Goal: Transaction & Acquisition: Purchase product/service

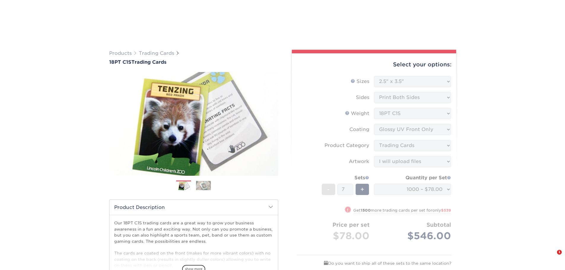
select select "2.50x3.50"
select select "c2f9bce9-36c2-409d-b101-c29d9d031e18"
select select "upload"
select select "1000 – $78.00"
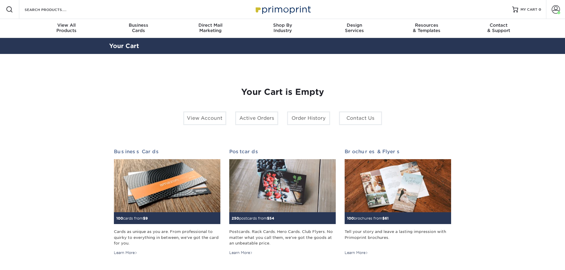
click at [559, 9] on span at bounding box center [556, 9] width 8 height 8
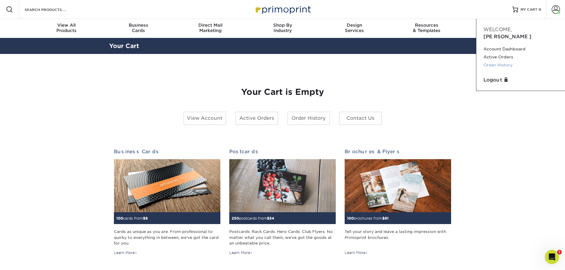
click at [497, 61] on link "Order History" at bounding box center [520, 65] width 74 height 8
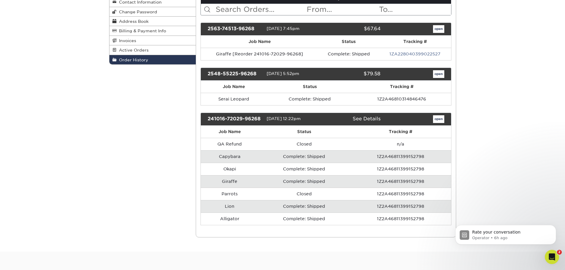
scroll to position [89, 0]
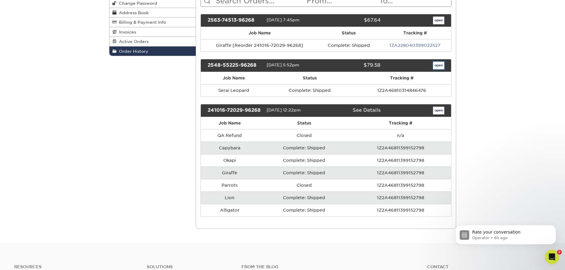
click at [437, 67] on link "open" at bounding box center [438, 66] width 11 height 8
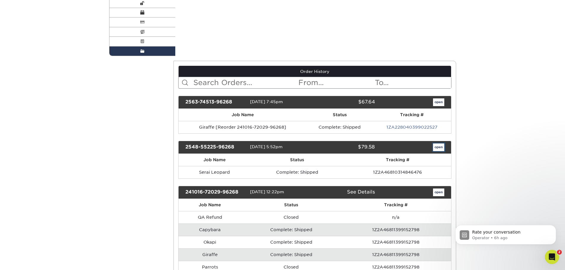
scroll to position [0, 0]
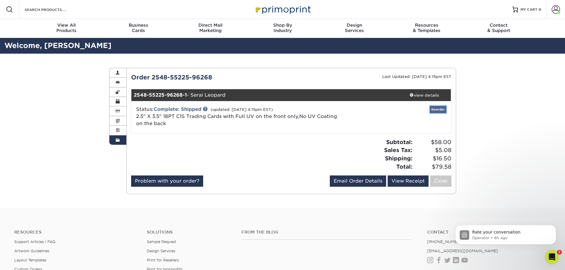
click at [437, 107] on link "Reorder" at bounding box center [438, 109] width 17 height 7
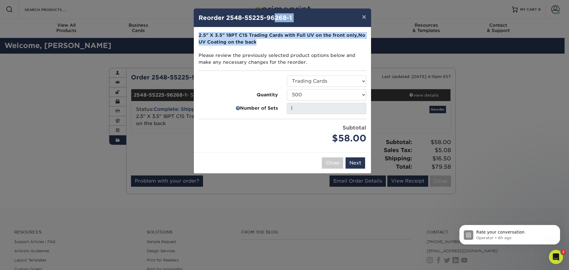
drag, startPoint x: 275, startPoint y: 16, endPoint x: 330, endPoint y: 41, distance: 60.3
click at [330, 41] on div "× Reorder 2548-55225-96268-1 Please select all options to continue. Only quanti…" at bounding box center [283, 91] width 178 height 166
click at [358, 168] on button "Next" at bounding box center [356, 162] width 20 height 11
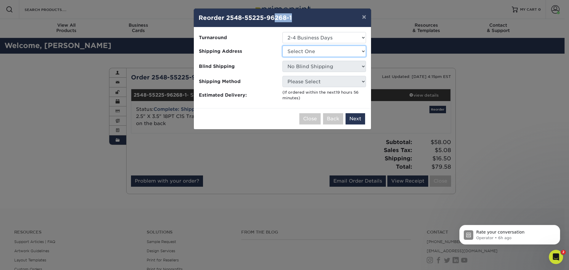
click at [332, 51] on select "Select One Sacramento Zoo" at bounding box center [325, 51] width 84 height 11
select select "275248"
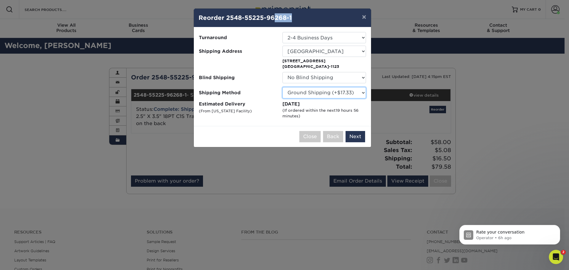
click at [355, 92] on select "Please Select Ground Shipping (+$17.33) 3 Day Shipping Service (+$21.02) 2 Day …" at bounding box center [325, 92] width 84 height 11
click at [357, 139] on button "Next" at bounding box center [356, 136] width 20 height 11
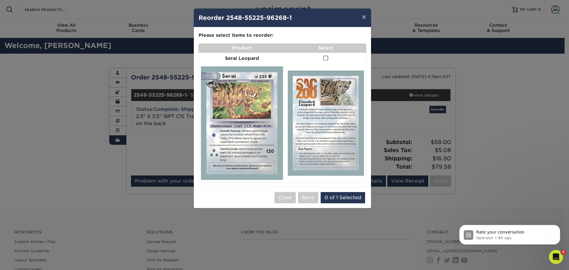
click at [326, 58] on span at bounding box center [326, 58] width 5 height 6
click at [0, 0] on input "checkbox" at bounding box center [0, 0] width 0 height 0
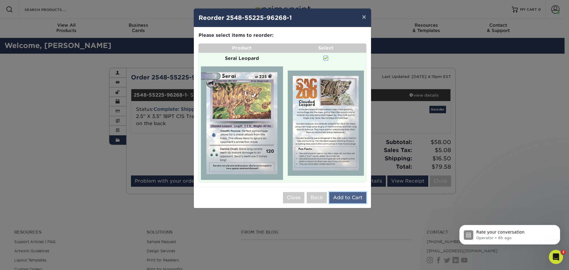
click at [354, 195] on button "Add to Cart" at bounding box center [348, 197] width 37 height 11
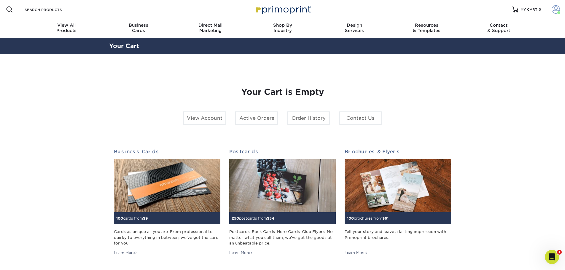
click at [557, 11] on span at bounding box center [556, 9] width 8 height 8
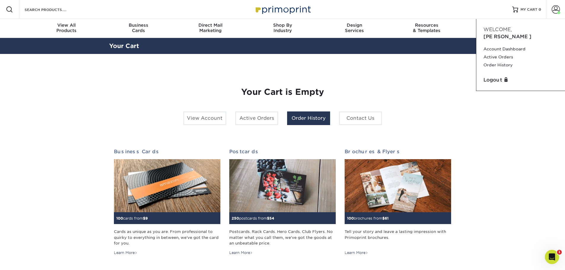
click at [300, 119] on link "Order History" at bounding box center [308, 119] width 43 height 14
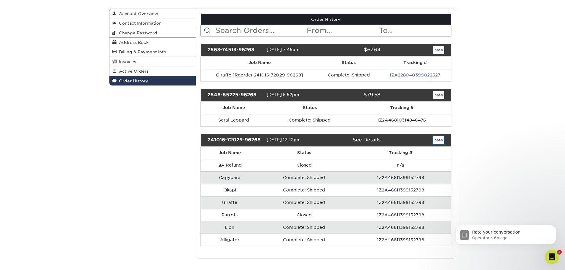
click at [435, 141] on link "open" at bounding box center [438, 140] width 11 height 8
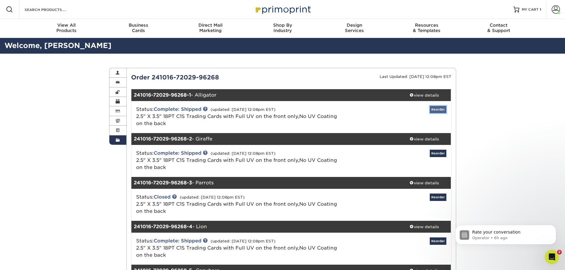
click at [439, 109] on link "Reorder" at bounding box center [438, 109] width 17 height 7
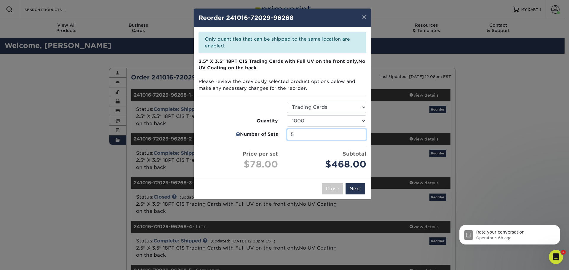
click at [362, 137] on input "5" at bounding box center [326, 134] width 79 height 11
click at [362, 137] on input "4" at bounding box center [326, 134] width 79 height 11
click at [362, 137] on input "3" at bounding box center [326, 134] width 79 height 11
click at [362, 137] on input "2" at bounding box center [326, 134] width 79 height 11
type input "1"
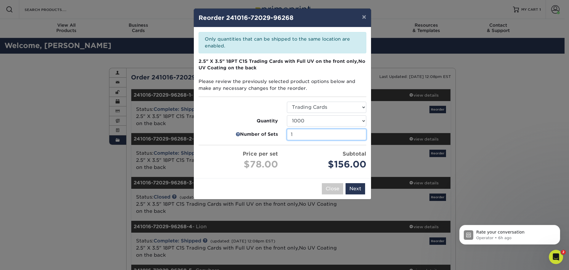
click at [362, 137] on input "1" at bounding box center [326, 134] width 79 height 11
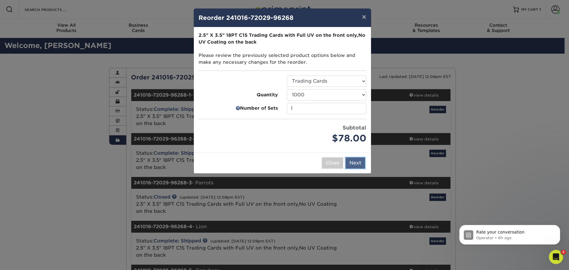
click at [355, 168] on button "Next" at bounding box center [356, 162] width 20 height 11
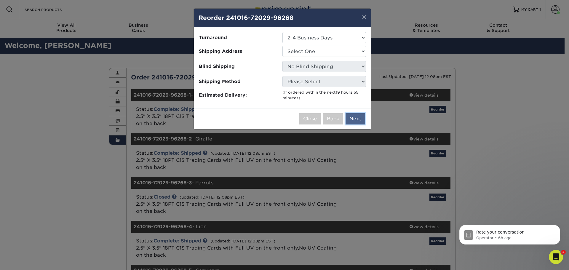
click at [355, 123] on button "Next" at bounding box center [356, 118] width 20 height 11
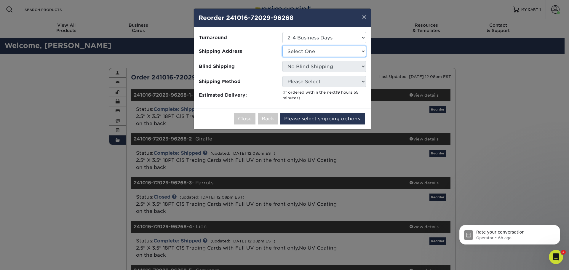
click at [321, 52] on select "Select One [GEOGRAPHIC_DATA]" at bounding box center [325, 51] width 84 height 11
select select "275248"
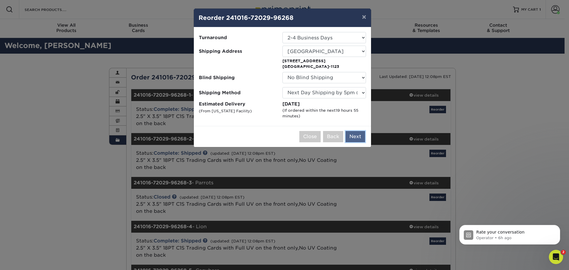
click at [359, 138] on button "Next" at bounding box center [356, 136] width 20 height 11
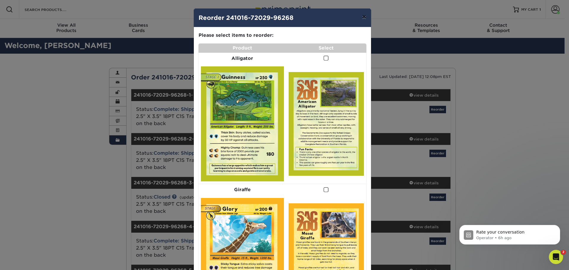
click at [363, 16] on button "×" at bounding box center [364, 17] width 14 height 17
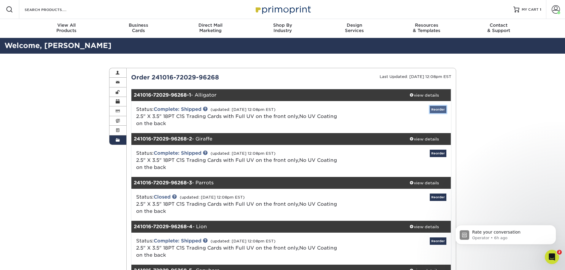
click at [439, 110] on link "Reorder" at bounding box center [438, 109] width 17 height 7
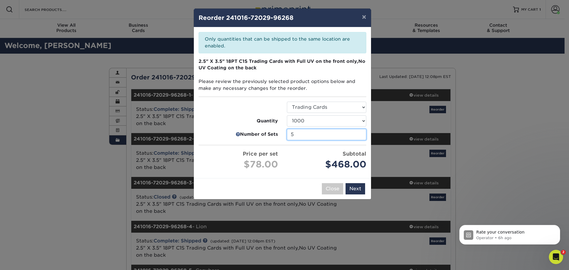
type input "5"
click at [360, 135] on input "5" at bounding box center [326, 134] width 79 height 11
click at [358, 189] on button "Next" at bounding box center [356, 188] width 20 height 11
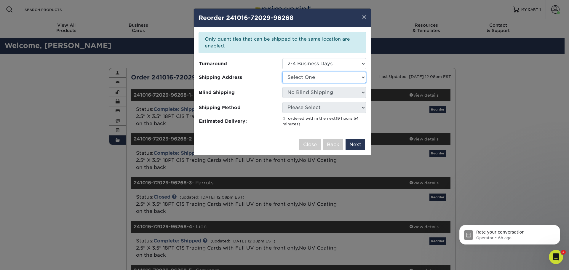
click at [322, 79] on select "Select One Sacramento Zoo" at bounding box center [325, 77] width 84 height 11
select select "275248"
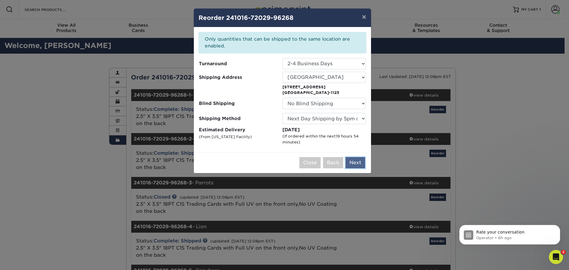
click at [358, 161] on button "Next" at bounding box center [356, 162] width 20 height 11
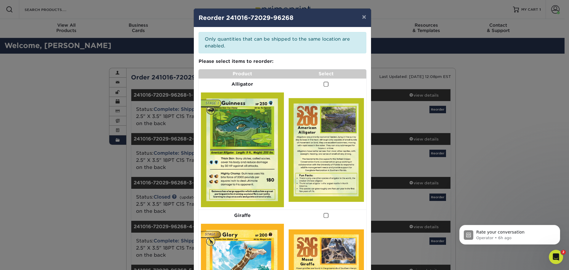
click at [324, 84] on span at bounding box center [326, 85] width 5 height 6
click at [0, 0] on input "checkbox" at bounding box center [0, 0] width 0 height 0
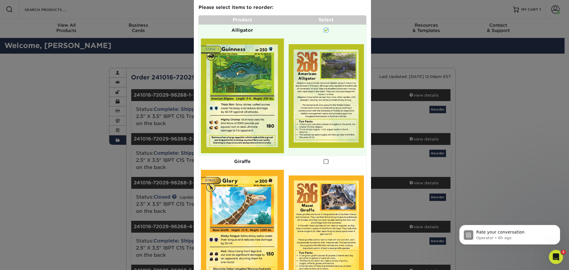
scroll to position [59, 0]
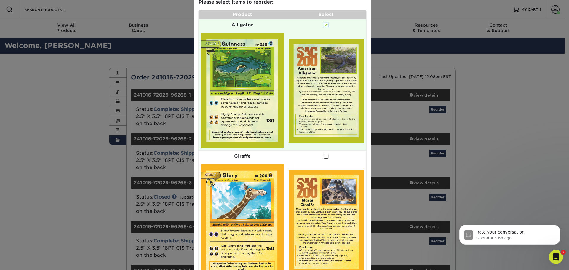
click at [327, 153] on label at bounding box center [326, 156] width 5 height 7
click at [0, 0] on input "checkbox" at bounding box center [0, 0] width 0 height 0
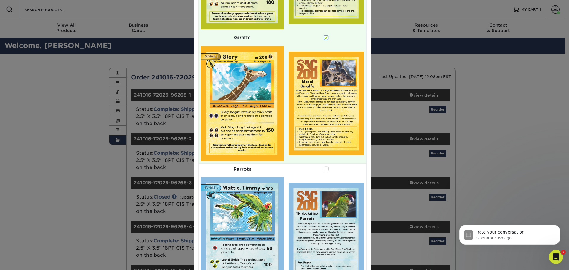
scroll to position [178, 0]
click at [324, 169] on span at bounding box center [326, 169] width 5 height 6
click at [0, 0] on input "checkbox" at bounding box center [0, 0] width 0 height 0
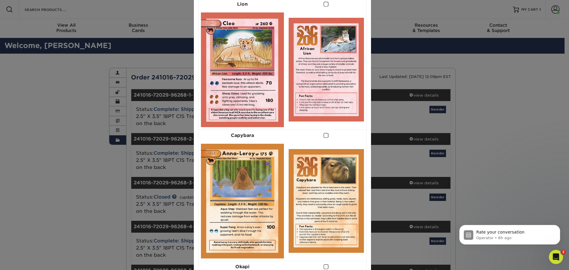
scroll to position [564, 0]
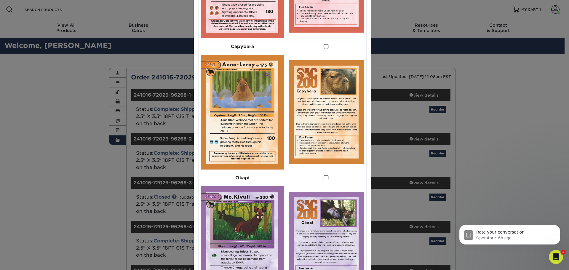
click at [324, 49] on span at bounding box center [326, 47] width 5 height 6
click at [0, 0] on input "checkbox" at bounding box center [0, 0] width 0 height 0
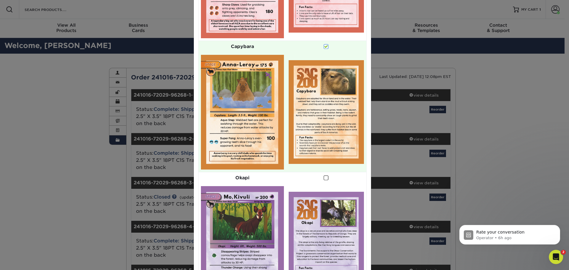
click at [324, 180] on span at bounding box center [326, 178] width 5 height 6
click at [0, 0] on input "checkbox" at bounding box center [0, 0] width 0 height 0
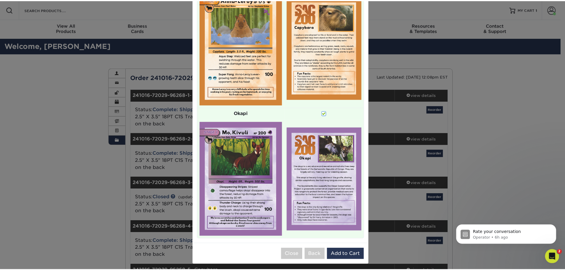
scroll to position [631, 0]
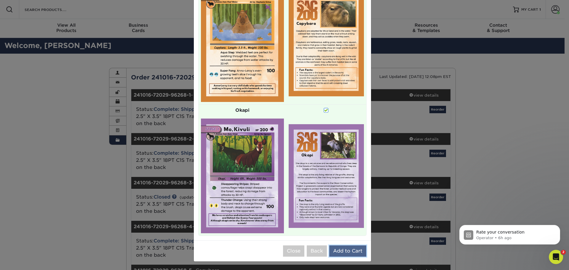
click at [354, 247] on button "Add to Cart" at bounding box center [348, 251] width 37 height 11
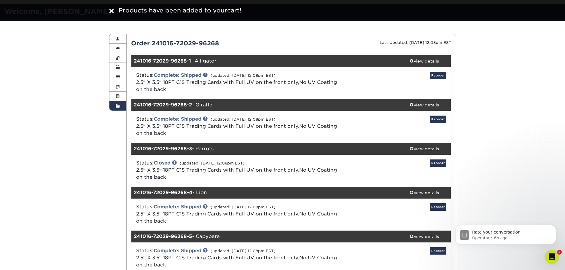
scroll to position [0, 0]
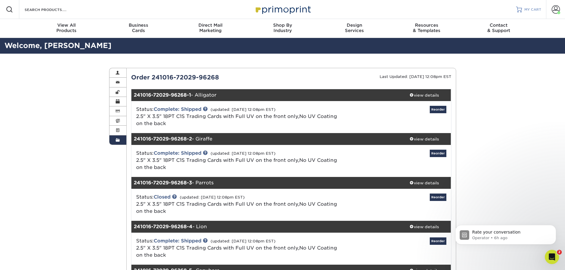
click at [538, 12] on link "MY CART" at bounding box center [528, 9] width 25 height 19
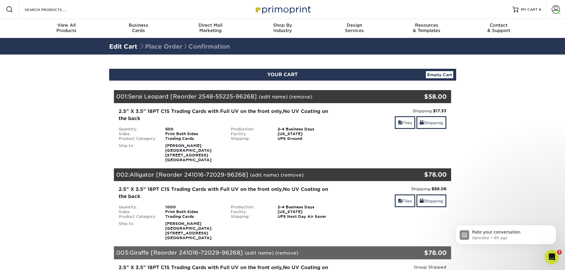
click at [292, 98] on link "(remove)" at bounding box center [300, 97] width 23 height 6
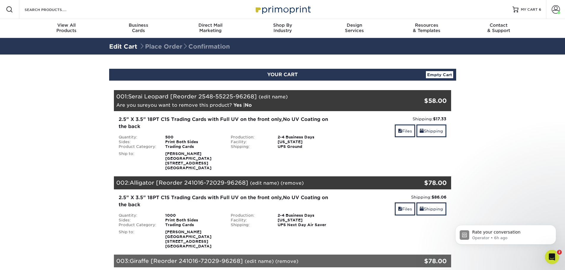
click at [235, 106] on link "Yes" at bounding box center [237, 105] width 8 height 6
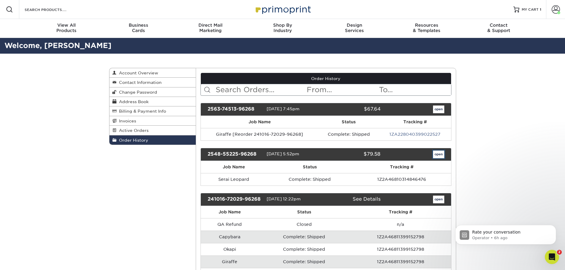
click at [442, 155] on link "open" at bounding box center [438, 155] width 11 height 8
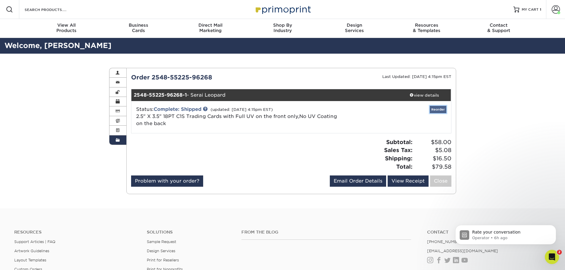
click at [438, 110] on link "Reorder" at bounding box center [438, 109] width 17 height 7
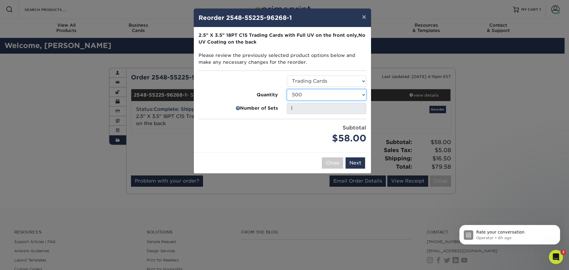
click at [349, 92] on select "25 50 75 100 250 500 1000 2500 5000 10000 15000 20000 25000" at bounding box center [326, 94] width 79 height 11
select select "52e3d710-0e8f-4d4d-8560-7d4d8655be69"
click at [287, 89] on select "25 50 75 100 250 500 1000 2500 5000 10000 15000 20000 25000" at bounding box center [326, 94] width 79 height 11
click at [358, 165] on button "Next" at bounding box center [356, 162] width 20 height 11
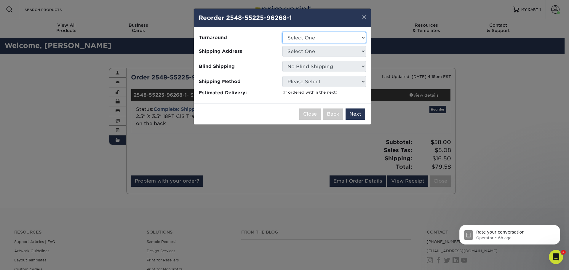
click at [322, 37] on select "Select One 2-4 Business Days" at bounding box center [325, 37] width 84 height 11
select select "16632836-ba07-43d2-a7d1-65f8f93a5084"
click at [283, 32] on select "Select One 2-4 Business Days" at bounding box center [325, 37] width 84 height 11
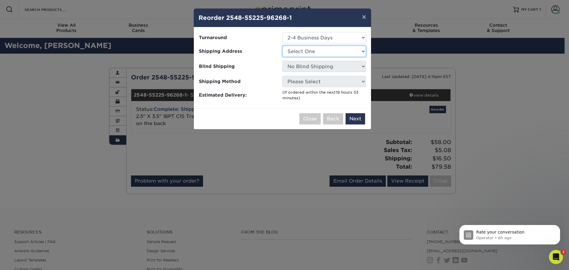
click at [319, 53] on select "Select One [GEOGRAPHIC_DATA]" at bounding box center [325, 51] width 84 height 11
select select "275248"
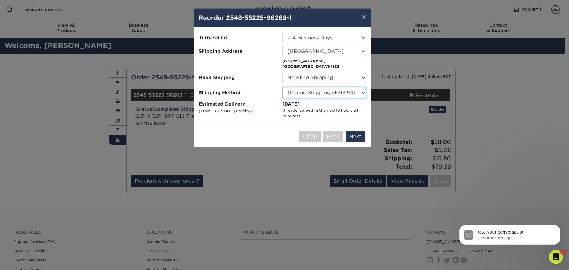
click at [362, 93] on select "Please Select Ground Shipping (+$18.94) 3 Day Shipping Service (+$22.14) 2 Day …" at bounding box center [325, 92] width 84 height 11
click at [361, 138] on button "Next" at bounding box center [356, 136] width 20 height 11
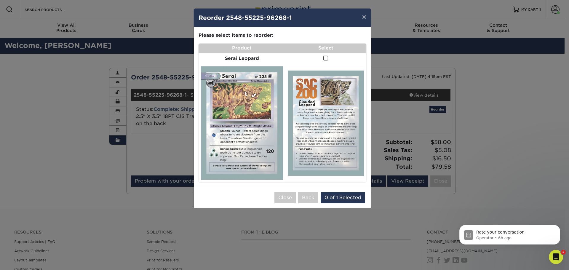
click at [325, 56] on span at bounding box center [326, 58] width 5 height 6
click at [0, 0] on input "checkbox" at bounding box center [0, 0] width 0 height 0
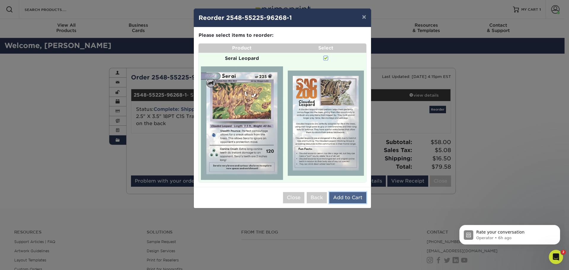
click at [349, 198] on button "Add to Cart" at bounding box center [348, 197] width 37 height 11
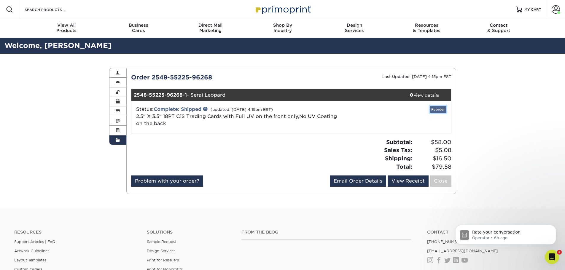
click at [432, 108] on link "Reorder" at bounding box center [438, 109] width 17 height 7
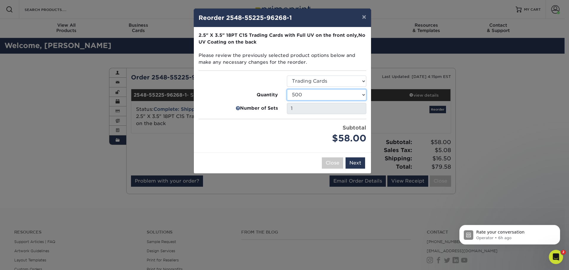
click at [320, 95] on select "25 50 75 100 250 500 1000 2500 5000 10000 15000 20000 25000" at bounding box center [326, 94] width 79 height 11
select select "52e3d710-0e8f-4d4d-8560-7d4d8655be69"
click at [287, 89] on select "25 50 75 100 250 500 1000 2500 5000 10000 15000 20000 25000" at bounding box center [326, 94] width 79 height 11
click at [359, 163] on button "Next" at bounding box center [356, 162] width 20 height 11
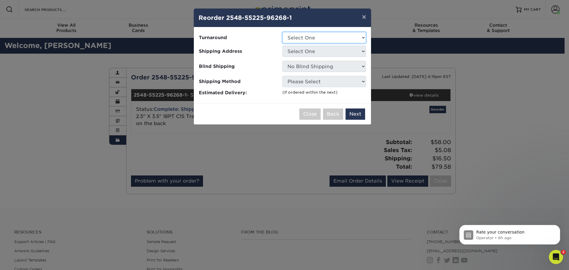
click at [312, 35] on select "Select One 2-4 Business Days" at bounding box center [325, 37] width 84 height 11
click at [364, 17] on button "×" at bounding box center [364, 17] width 14 height 17
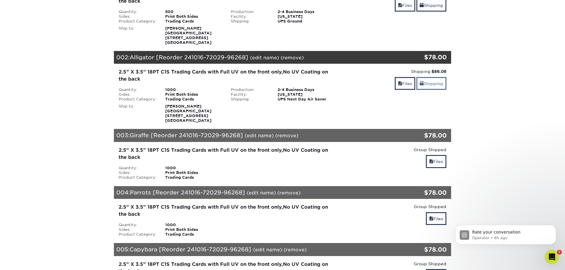
scroll to position [89, 0]
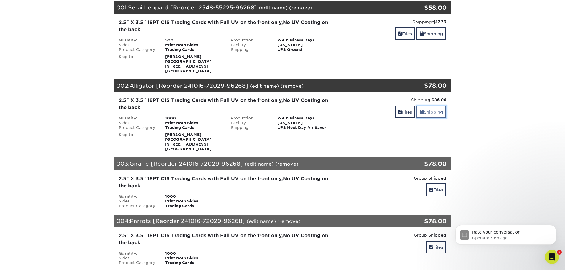
click at [432, 109] on link "Shipping" at bounding box center [431, 112] width 30 height 13
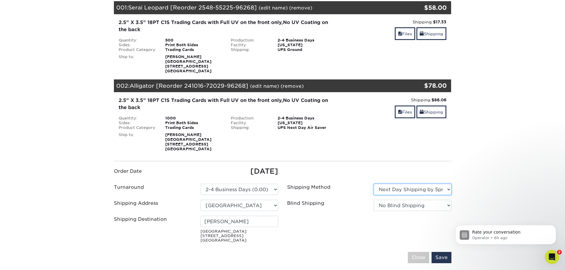
click at [429, 189] on select "Please Select Ground Shipping (+$22.67) 3 Day Shipping Service (+$39.86) 2 Day …" at bounding box center [413, 189] width 78 height 11
select select "03"
click at [374, 184] on select "Please Select Ground Shipping (+$22.67) 3 Day Shipping Service (+$39.86) 2 Day …" at bounding box center [413, 189] width 78 height 11
click at [445, 259] on input "Save" at bounding box center [442, 257] width 20 height 11
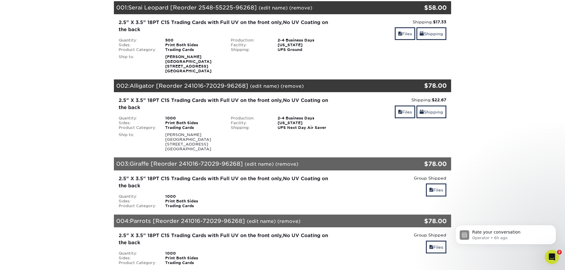
scroll to position [30, 0]
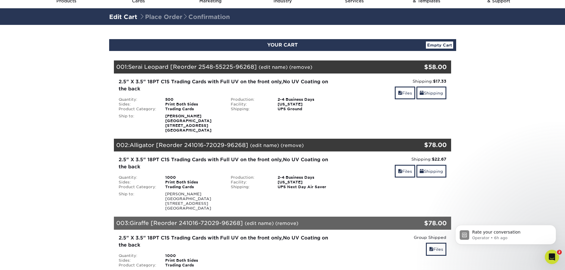
click at [289, 144] on link "(remove)" at bounding box center [292, 146] width 23 height 6
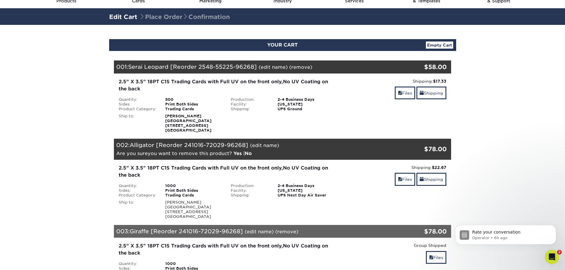
click at [236, 155] on link "Yes" at bounding box center [237, 154] width 8 height 6
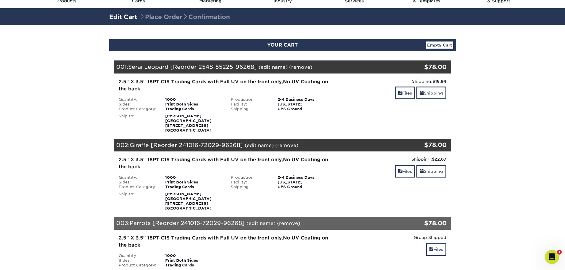
click at [298, 69] on link "(remove)" at bounding box center [300, 67] width 23 height 6
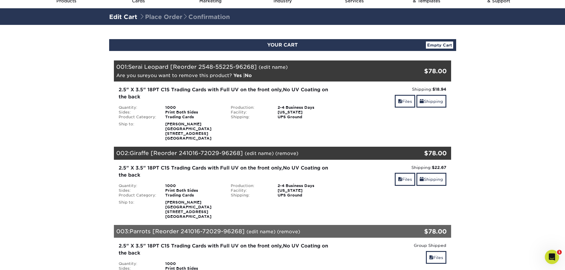
click at [233, 75] on link "Yes" at bounding box center [237, 76] width 8 height 6
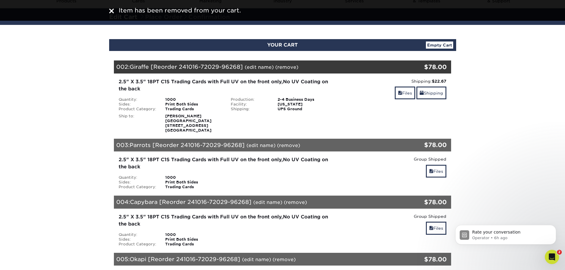
click at [447, 47] on link "Empty Cart" at bounding box center [439, 45] width 27 height 7
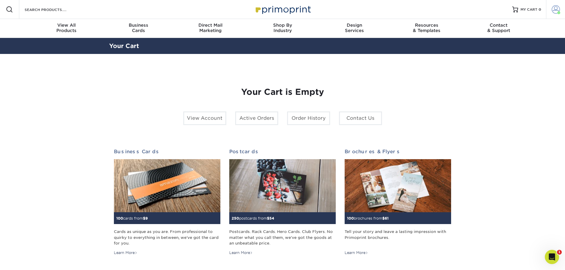
click at [555, 12] on span at bounding box center [556, 9] width 8 height 8
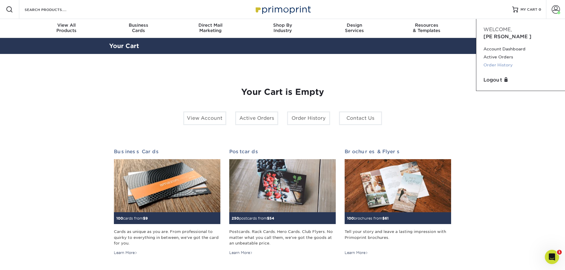
click at [499, 61] on link "Order History" at bounding box center [520, 65] width 74 height 8
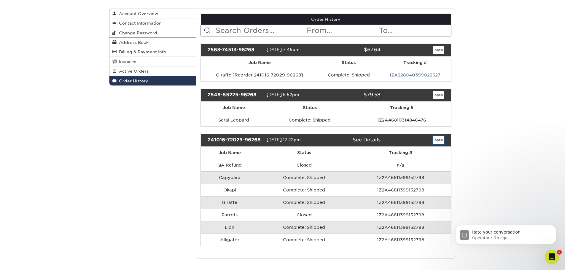
click at [443, 143] on link "open" at bounding box center [438, 140] width 11 height 8
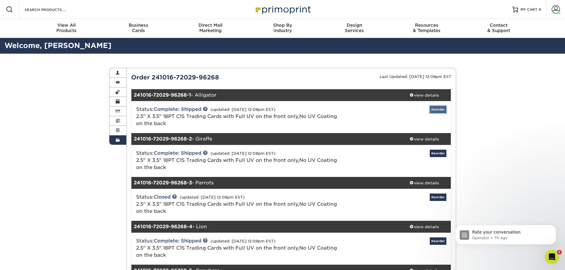
click at [435, 110] on link "Reorder" at bounding box center [438, 109] width 17 height 7
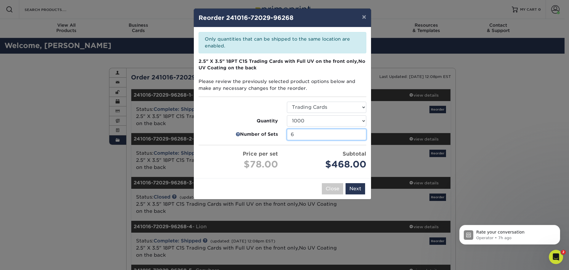
click at [360, 133] on input "6" at bounding box center [326, 134] width 79 height 11
click at [359, 133] on input "6" at bounding box center [326, 134] width 79 height 11
click at [362, 138] on input "6" at bounding box center [326, 134] width 79 height 11
click at [236, 134] on link at bounding box center [238, 134] width 4 height 7
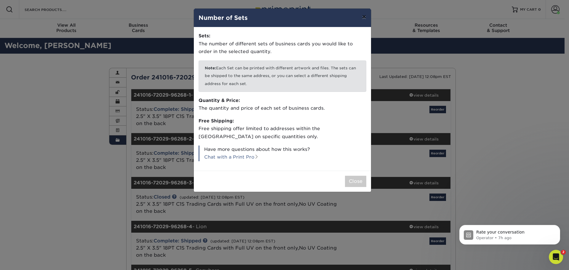
click at [361, 15] on button "×" at bounding box center [364, 17] width 14 height 17
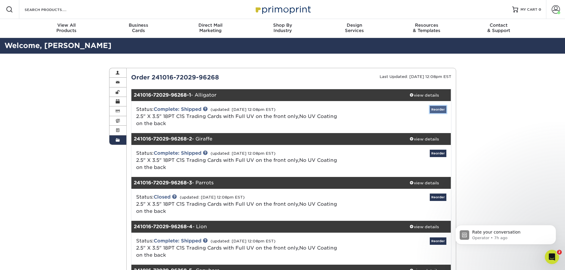
click at [437, 109] on link "Reorder" at bounding box center [438, 109] width 17 height 7
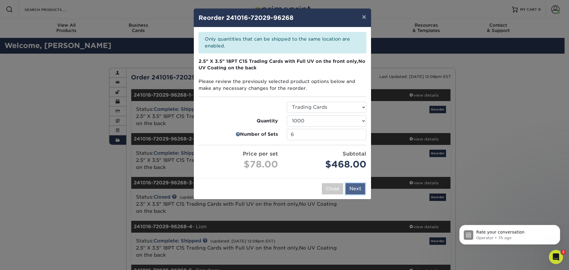
click at [355, 190] on button "Next" at bounding box center [356, 188] width 20 height 11
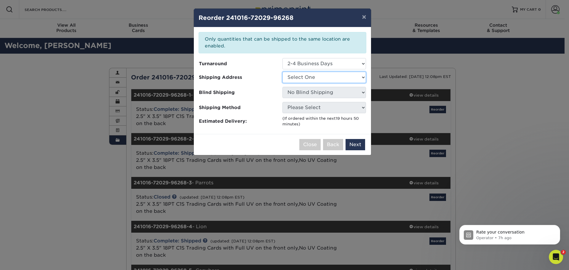
click at [311, 78] on select "Select One Sacramento Zoo" at bounding box center [325, 77] width 84 height 11
select select "275248"
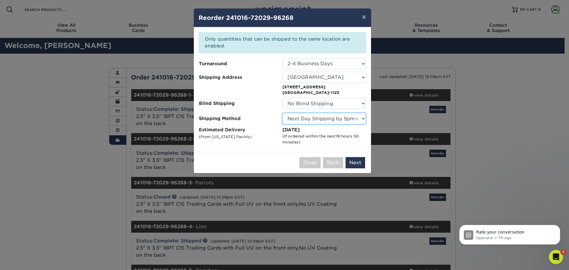
click at [335, 119] on select "Please Select Ground Shipping (+$25.74) 3 Day Shipping Service (+$44.49) 2 Day …" at bounding box center [325, 118] width 84 height 11
select select "03"
click at [283, 113] on select "Please Select Ground Shipping (+$25.74) 3 Day Shipping Service (+$44.49) 2 Day …" at bounding box center [325, 118] width 84 height 11
click at [351, 144] on div "(If ordered within the next 19 hours 50 minutes )" at bounding box center [325, 139] width 84 height 12
click at [358, 167] on button "Next" at bounding box center [356, 162] width 20 height 11
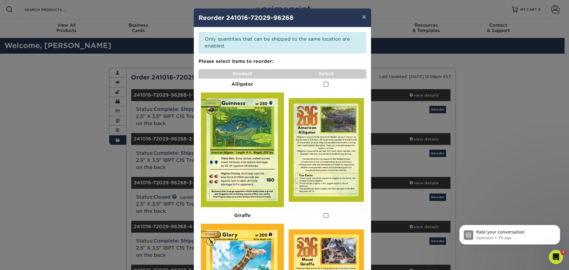
click at [324, 85] on span at bounding box center [326, 85] width 5 height 6
click at [0, 0] on input "checkbox" at bounding box center [0, 0] width 0 height 0
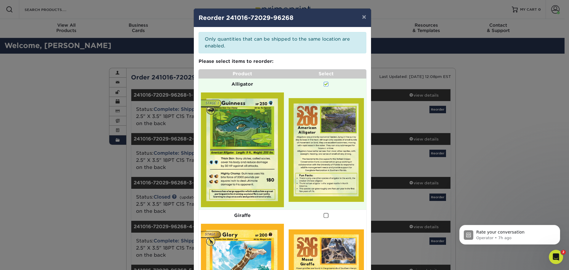
click at [324, 216] on span at bounding box center [326, 216] width 5 height 6
click at [0, 0] on input "checkbox" at bounding box center [0, 0] width 0 height 0
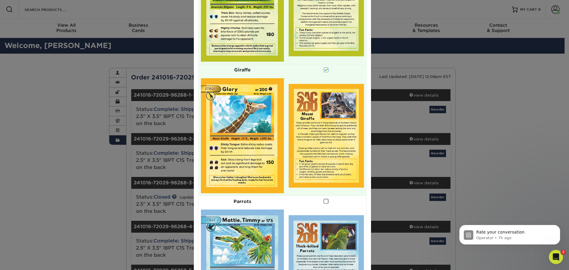
scroll to position [208, 0]
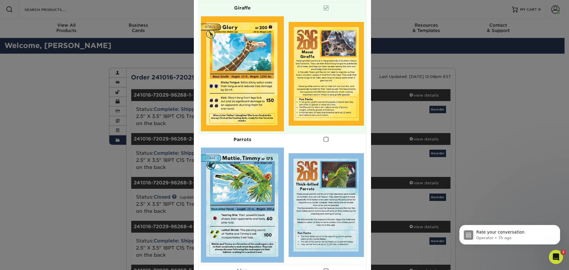
click at [325, 140] on span at bounding box center [326, 140] width 5 height 6
click at [0, 0] on input "checkbox" at bounding box center [0, 0] width 0 height 0
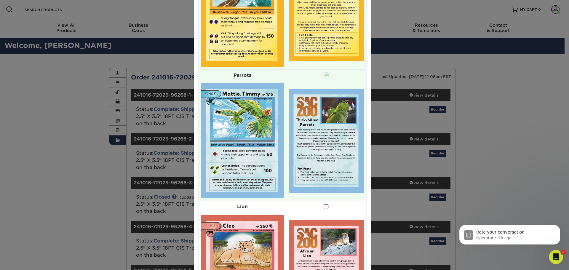
scroll to position [326, 0]
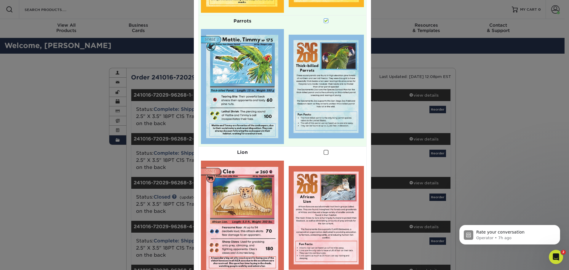
click at [324, 154] on span at bounding box center [326, 153] width 5 height 6
click at [0, 0] on input "checkbox" at bounding box center [0, 0] width 0 height 0
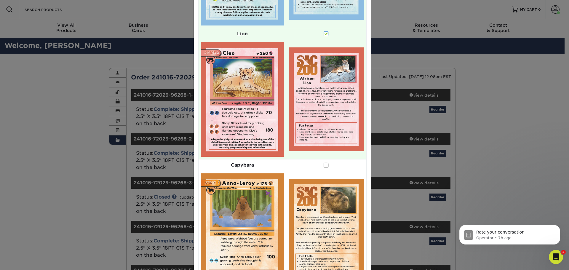
click at [324, 166] on span at bounding box center [326, 166] width 5 height 6
click at [0, 0] on input "checkbox" at bounding box center [0, 0] width 0 height 0
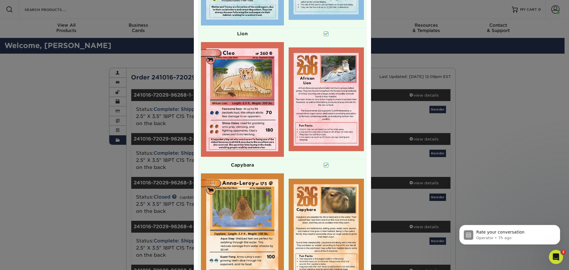
scroll to position [564, 0]
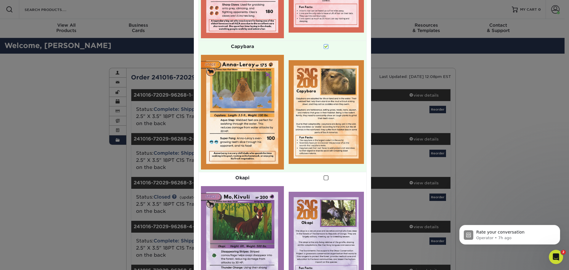
click at [326, 176] on span at bounding box center [326, 178] width 5 height 6
click at [0, 0] on input "checkbox" at bounding box center [0, 0] width 0 height 0
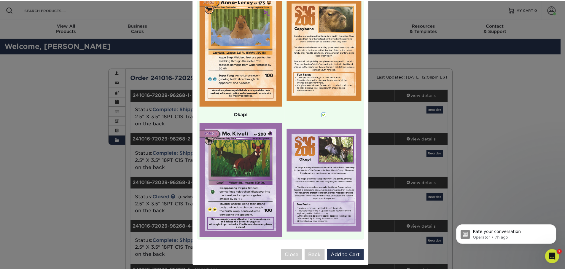
scroll to position [631, 0]
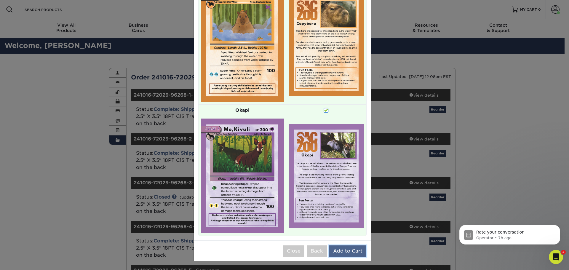
click at [356, 246] on button "Add to Cart" at bounding box center [348, 251] width 37 height 11
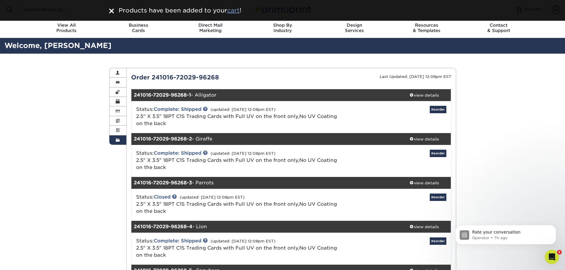
click at [230, 9] on u "cart" at bounding box center [233, 10] width 12 height 7
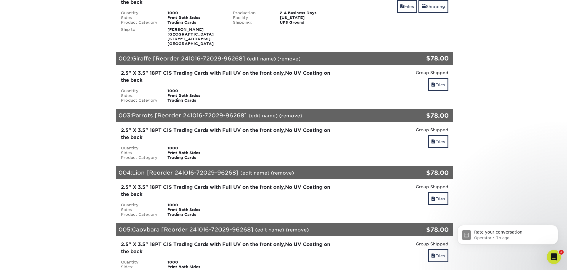
scroll to position [119, 0]
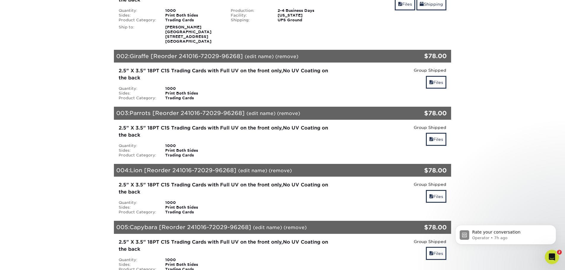
click at [254, 170] on link "(edit name)" at bounding box center [252, 171] width 29 height 6
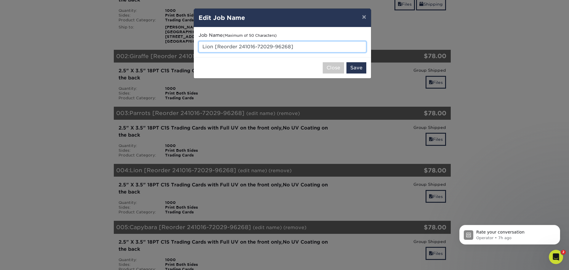
click at [222, 48] on input "Lion [Reorder 241016-72029-96268]" at bounding box center [283, 46] width 168 height 11
drag, startPoint x: 297, startPoint y: 45, endPoint x: 182, endPoint y: 47, distance: 115.1
click at [182, 47] on div "× Edit Job Name Job Name (Maximum of 50 Characters) Lion [Reorder 241016-72029-…" at bounding box center [284, 135] width 569 height 270
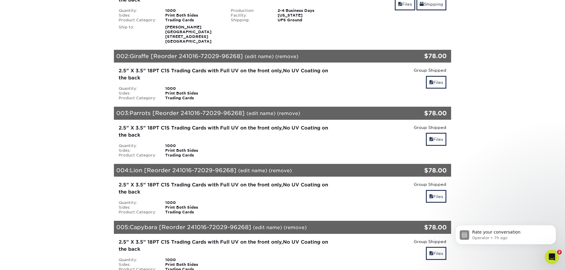
click at [257, 171] on link "(edit name)" at bounding box center [252, 171] width 29 height 6
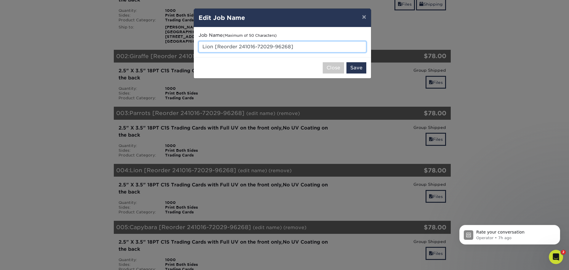
click at [277, 47] on input "Lion [Reorder 241016-72029-96268]" at bounding box center [283, 46] width 168 height 11
drag, startPoint x: 291, startPoint y: 47, endPoint x: 202, endPoint y: 52, distance: 88.8
click at [202, 52] on input "Lion [Reorder 241016-72029-96268]" at bounding box center [283, 46] width 168 height 11
type input "Naked Mole-rat"
click at [356, 70] on button "Save" at bounding box center [357, 67] width 20 height 11
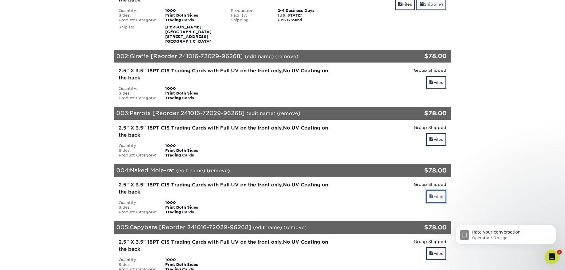
click at [434, 201] on link "Files" at bounding box center [436, 196] width 20 height 13
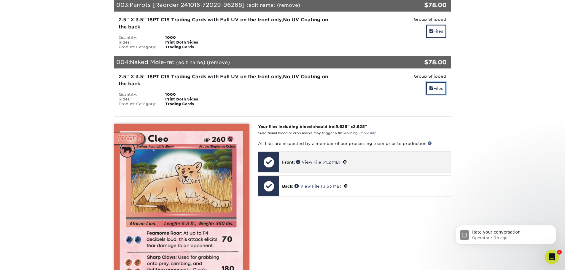
scroll to position [237, 0]
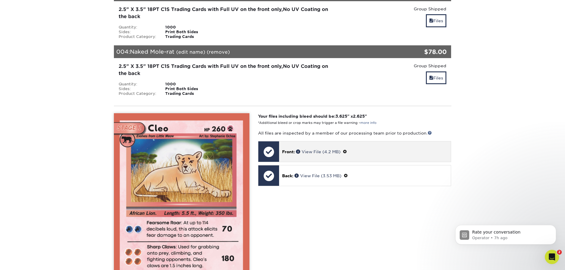
click at [345, 152] on span at bounding box center [345, 151] width 4 height 5
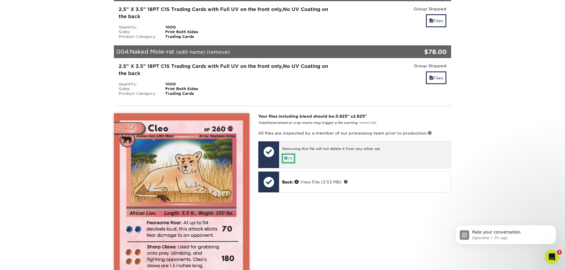
click at [293, 159] on link "Ok" at bounding box center [288, 158] width 13 height 9
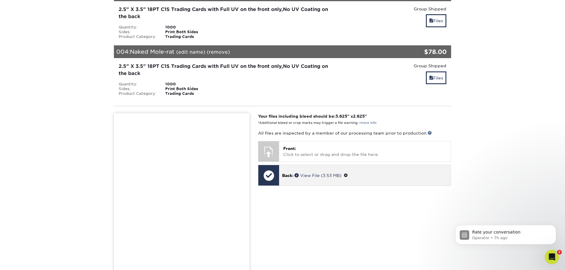
click at [348, 176] on span at bounding box center [346, 175] width 4 height 5
click at [292, 182] on link "Ok" at bounding box center [288, 182] width 13 height 9
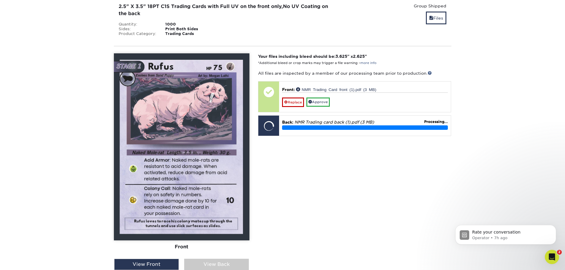
scroll to position [326, 0]
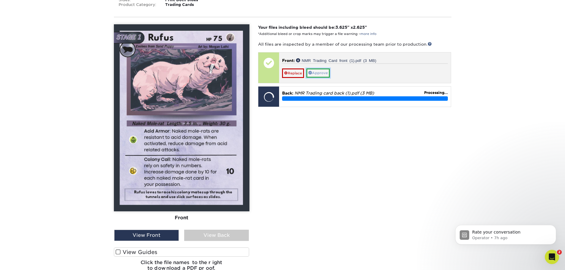
click at [325, 73] on link "Approve" at bounding box center [317, 73] width 23 height 9
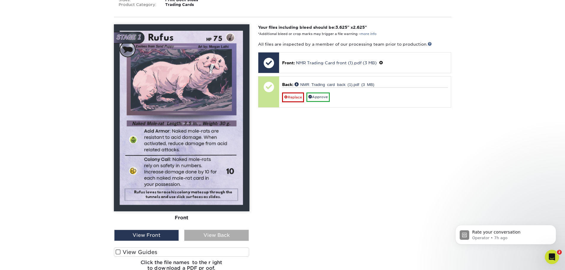
click at [205, 236] on div "View Back" at bounding box center [216, 235] width 65 height 11
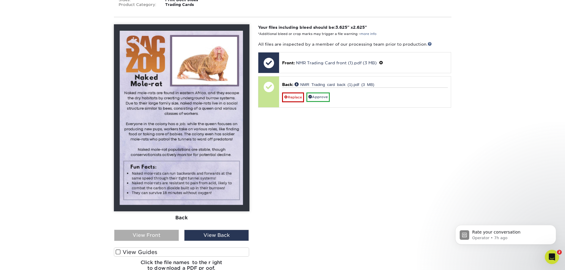
click at [154, 233] on div "View Front" at bounding box center [146, 235] width 65 height 11
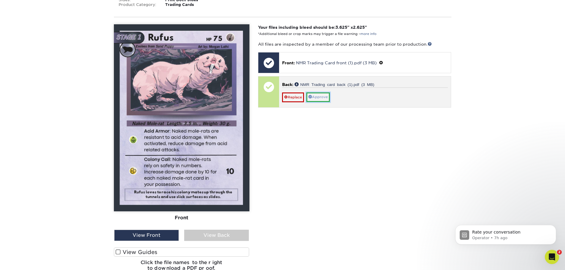
click at [320, 97] on link "Approve" at bounding box center [317, 97] width 23 height 9
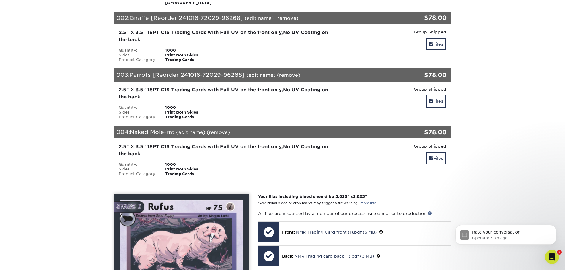
scroll to position [208, 0]
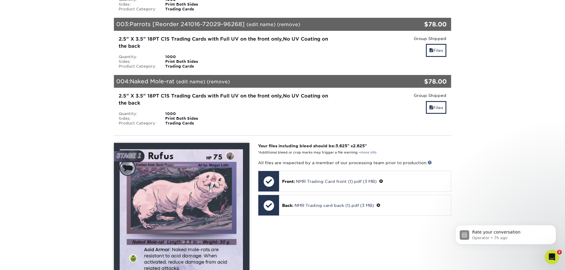
click at [478, 167] on section "YOUR CART Empty Cart Your Cart is Empty View Account Active Orders Order Histor…" at bounding box center [282, 233] width 565 height 772
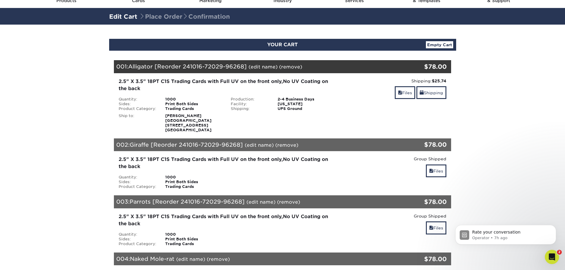
scroll to position [0, 0]
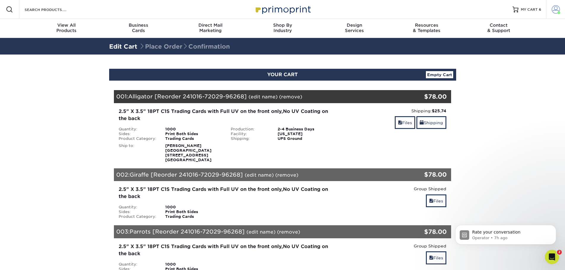
click at [559, 10] on span at bounding box center [556, 9] width 8 height 8
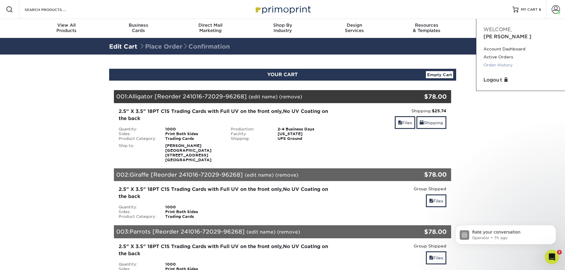
click at [505, 61] on link "Order History" at bounding box center [520, 65] width 74 height 8
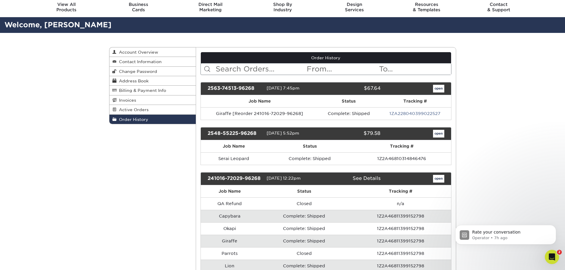
scroll to position [30, 0]
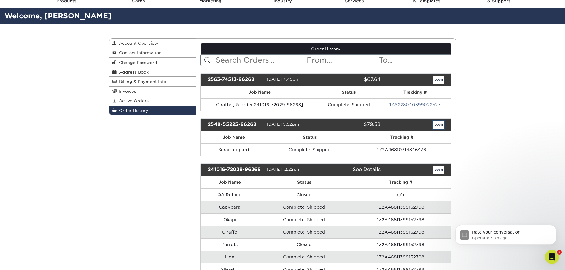
click at [437, 122] on link "open" at bounding box center [438, 125] width 11 height 8
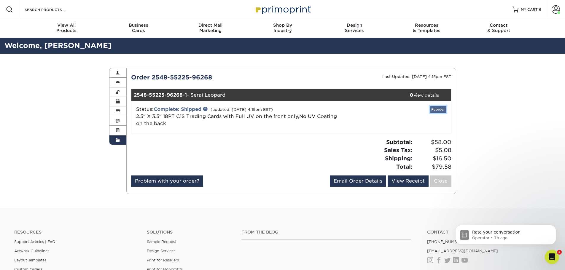
click at [435, 108] on link "Reorder" at bounding box center [438, 109] width 17 height 7
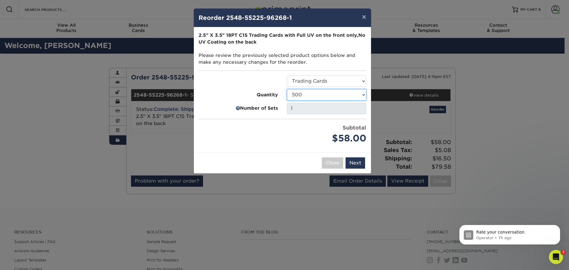
click at [337, 95] on select "25 50 75 100 250 500 1000 2500 5000 10000 15000 20000 25000" at bounding box center [326, 94] width 79 height 11
select select "52e3d710-0e8f-4d4d-8560-7d4d8655be69"
click at [287, 89] on select "25 50 75 100 250 500 1000 2500 5000 10000 15000 20000 25000" at bounding box center [326, 94] width 79 height 11
click at [357, 162] on button "Next" at bounding box center [356, 162] width 20 height 11
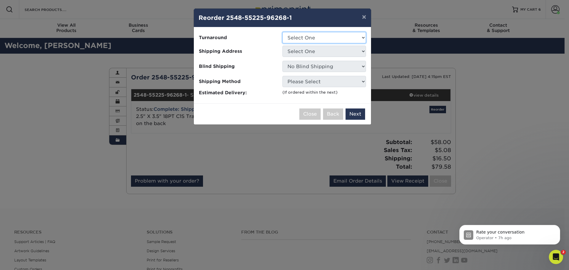
click at [313, 40] on select "Select One 2-4 Business Days" at bounding box center [325, 37] width 84 height 11
select select "16632836-ba07-43d2-a7d1-65f8f93a5084"
click at [283, 32] on select "Select One 2-4 Business Days" at bounding box center [325, 37] width 84 height 11
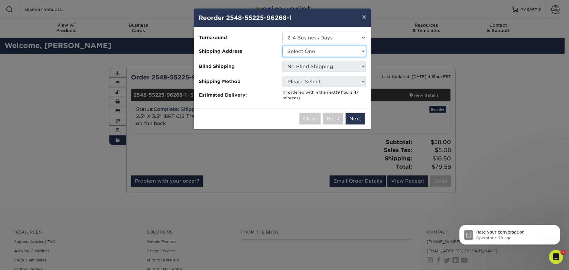
click at [308, 51] on select "Select One Sacramento Zoo" at bounding box center [325, 51] width 84 height 11
select select "275248"
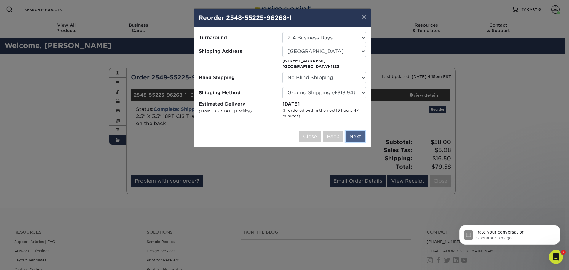
click at [359, 136] on button "Next" at bounding box center [356, 136] width 20 height 11
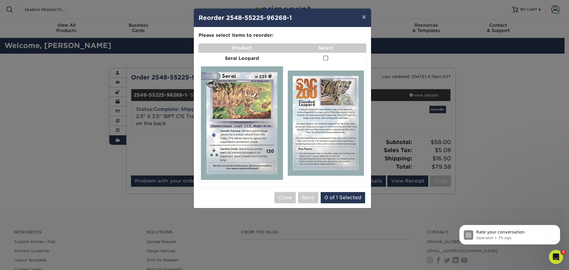
click at [326, 60] on span at bounding box center [326, 58] width 5 height 6
click at [0, 0] on input "checkbox" at bounding box center [0, 0] width 0 height 0
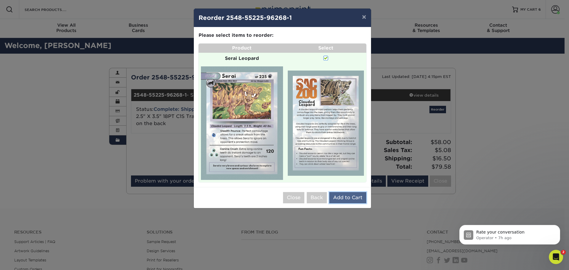
click at [345, 200] on button "Add to Cart" at bounding box center [348, 197] width 37 height 11
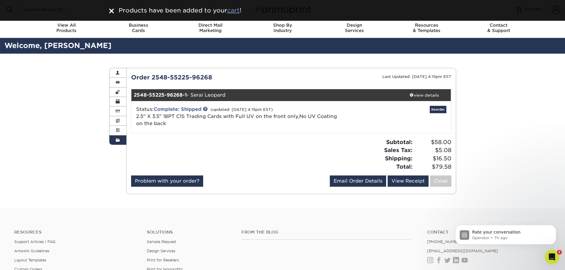
click at [233, 13] on u "cart" at bounding box center [233, 10] width 12 height 7
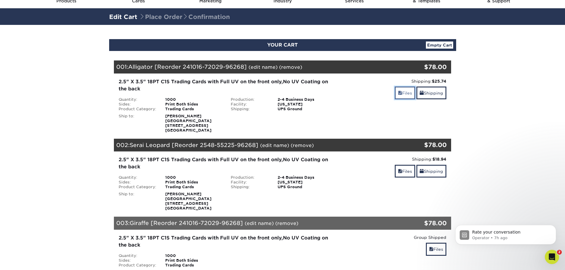
click at [403, 92] on link "Files" at bounding box center [405, 93] width 20 height 13
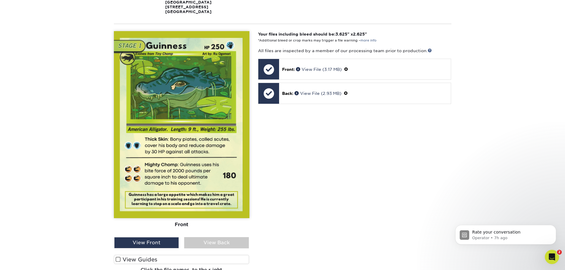
scroll to position [59, 0]
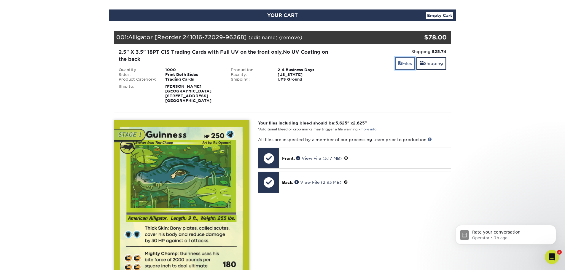
click at [404, 64] on link "Files" at bounding box center [405, 63] width 20 height 13
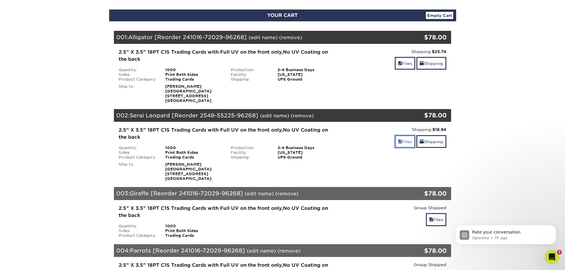
click at [402, 142] on link "Files" at bounding box center [405, 141] width 20 height 13
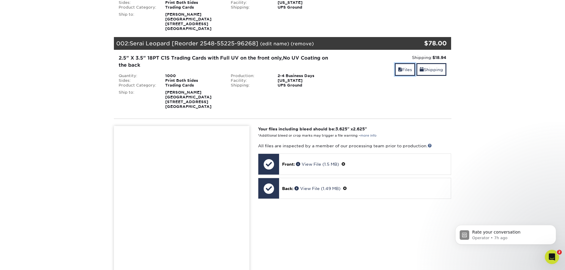
scroll to position [89, 0]
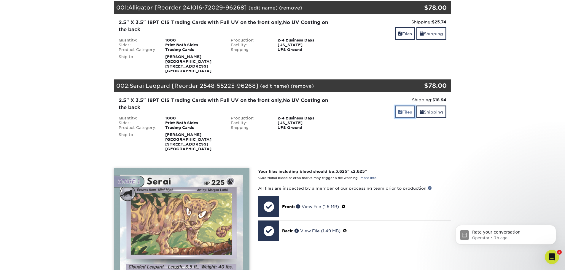
click at [409, 117] on link "Files" at bounding box center [405, 112] width 20 height 13
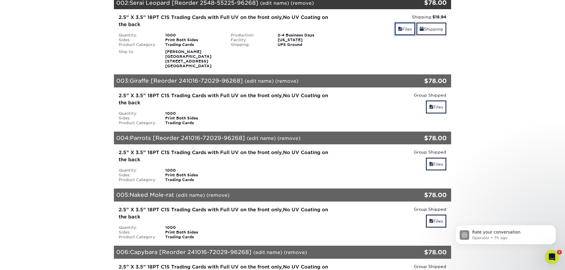
scroll to position [178, 0]
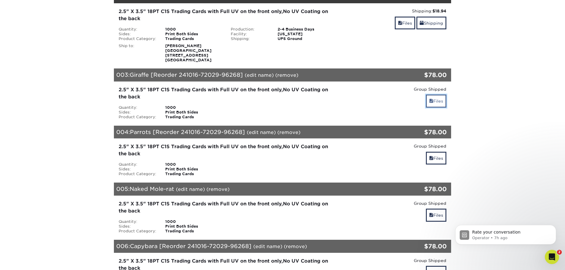
click at [432, 102] on link "Files" at bounding box center [436, 101] width 20 height 13
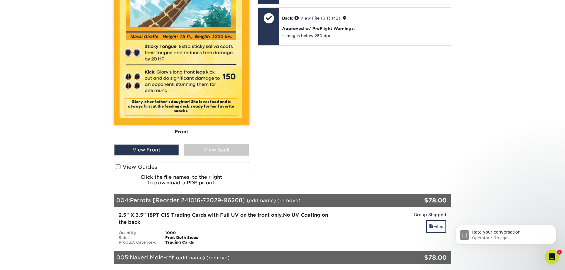
scroll to position [386, 0]
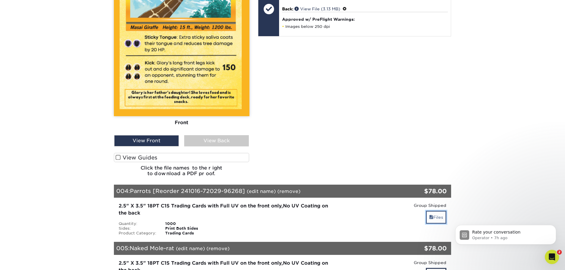
click at [435, 216] on link "Files" at bounding box center [436, 217] width 20 height 13
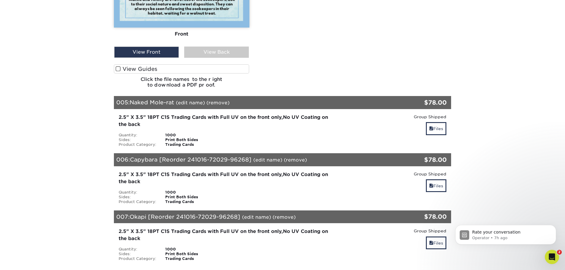
scroll to position [801, 0]
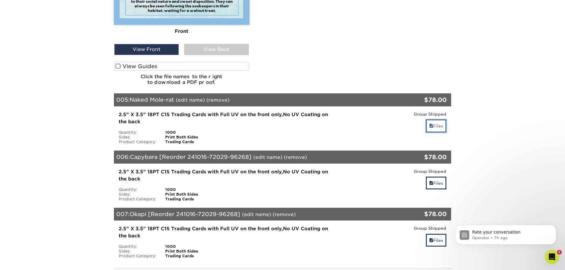
click at [435, 125] on link "Files" at bounding box center [436, 126] width 20 height 13
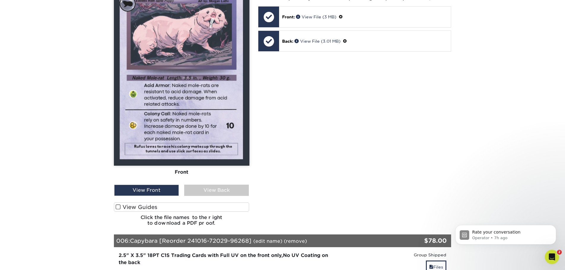
scroll to position [1068, 0]
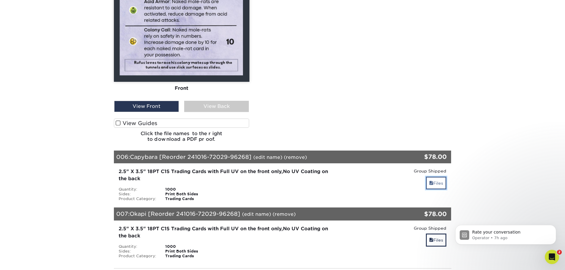
click at [434, 187] on link "Files" at bounding box center [436, 183] width 20 height 13
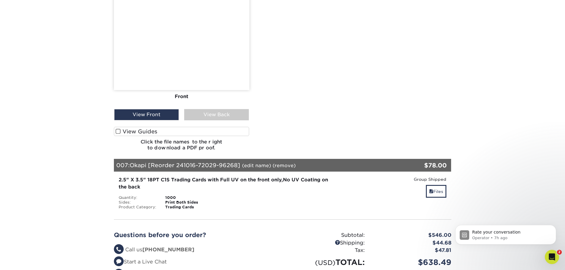
scroll to position [1394, 0]
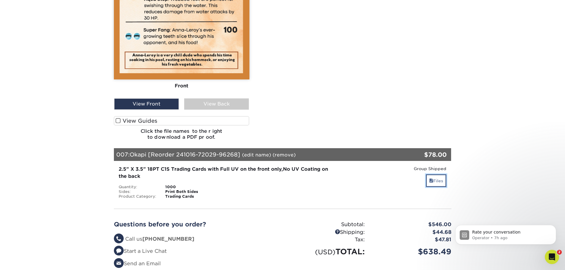
click at [434, 186] on link "Files" at bounding box center [436, 180] width 20 height 13
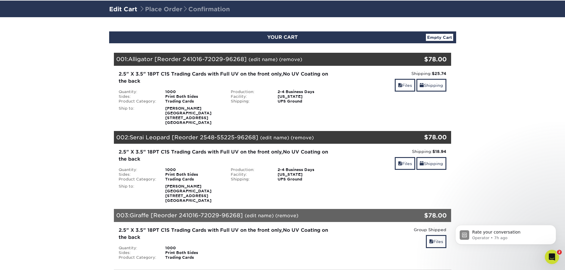
scroll to position [45, 0]
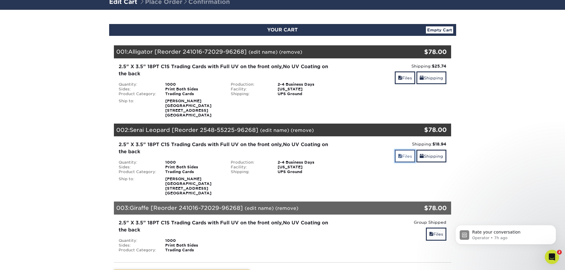
click at [400, 157] on span at bounding box center [400, 156] width 4 height 5
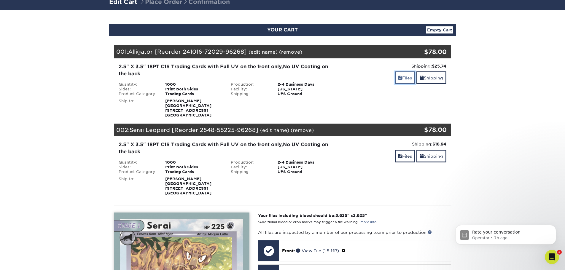
click at [399, 78] on span at bounding box center [400, 78] width 4 height 5
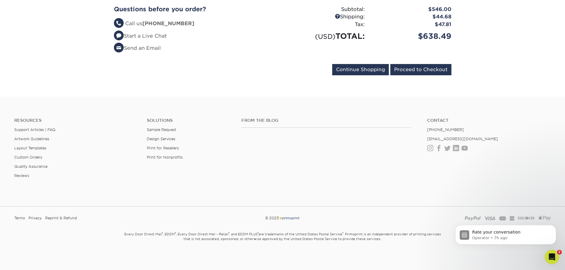
scroll to position [2301, 0]
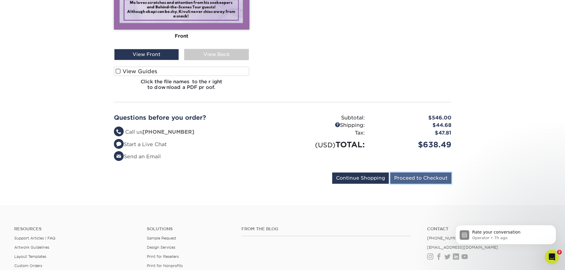
click at [421, 176] on input "Proceed to Checkout" at bounding box center [420, 178] width 61 height 11
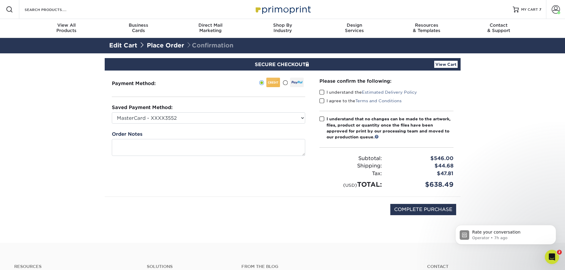
click at [320, 92] on span at bounding box center [321, 93] width 5 height 6
click at [0, 0] on input "I understand the Estimated Delivery Policy" at bounding box center [0, 0] width 0 height 0
click at [323, 101] on span at bounding box center [321, 101] width 5 height 6
click at [0, 0] on input "I agree to the Terms and Conditions" at bounding box center [0, 0] width 0 height 0
click at [322, 118] on span at bounding box center [321, 119] width 5 height 6
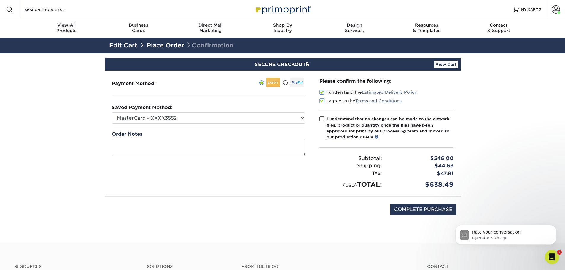
click at [0, 0] on input "I understand that no changes can be made to the artwork, files, product or quan…" at bounding box center [0, 0] width 0 height 0
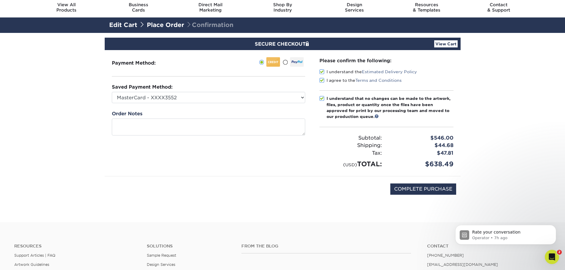
scroll to position [30, 0]
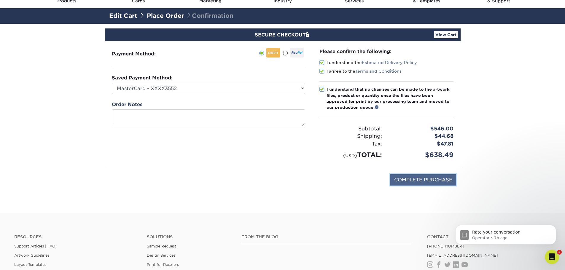
click at [432, 184] on input "COMPLETE PURCHASE" at bounding box center [423, 179] width 66 height 11
type input "PROCESSING, PLEASE WAIT..."
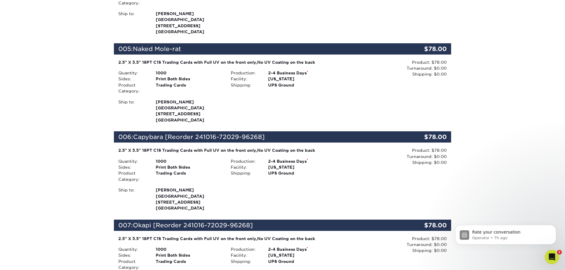
scroll to position [653, 0]
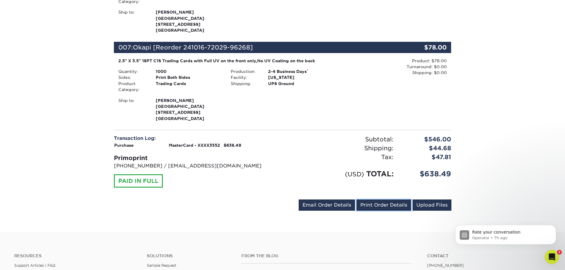
drag, startPoint x: 389, startPoint y: 207, endPoint x: 444, endPoint y: 233, distance: 60.8
click at [389, 207] on link "Print Order Details" at bounding box center [384, 205] width 55 height 11
